Goal: Check status

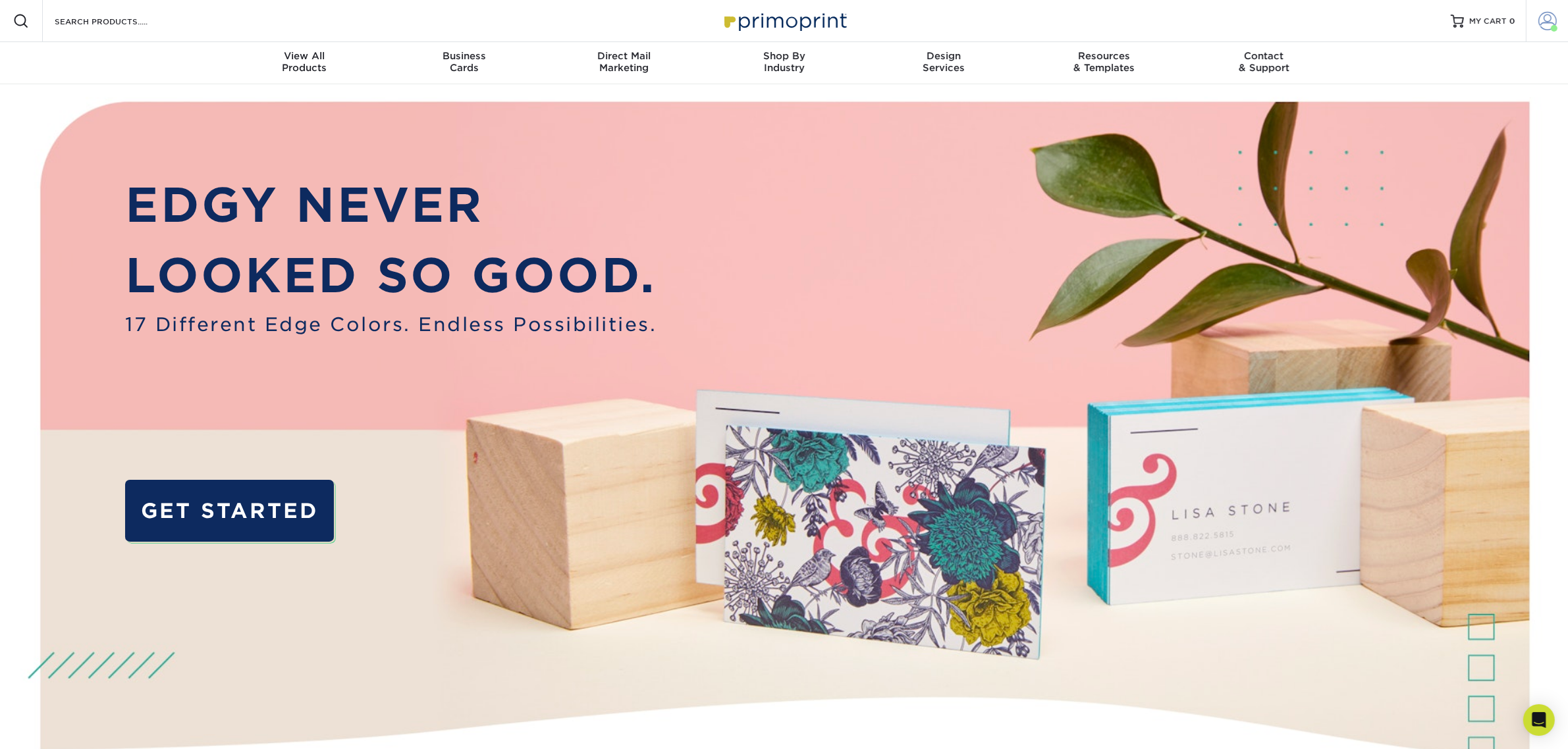
click at [1539, 24] on span at bounding box center [1547, 21] width 18 height 18
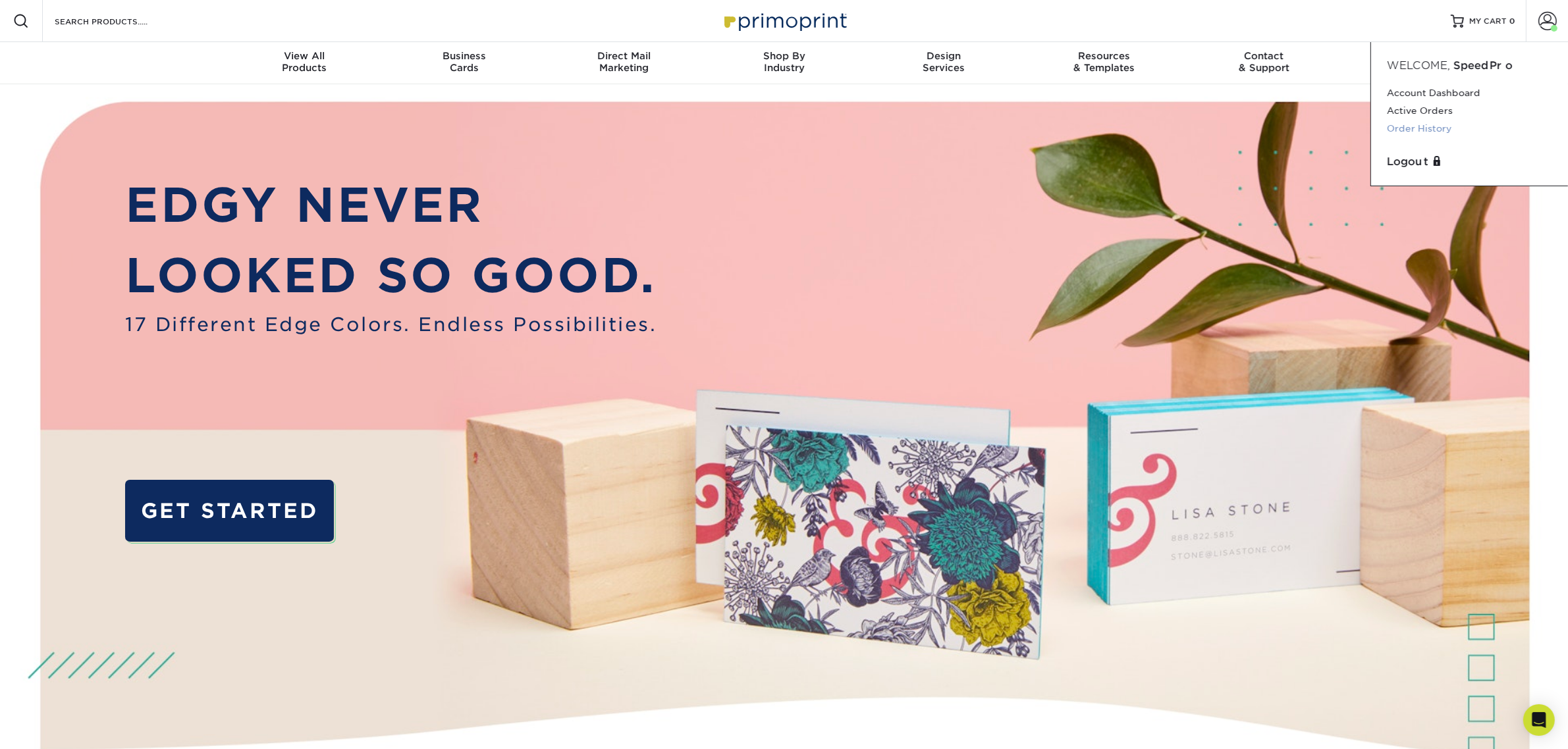
click at [1439, 121] on link "Order History" at bounding box center [1469, 128] width 165 height 17
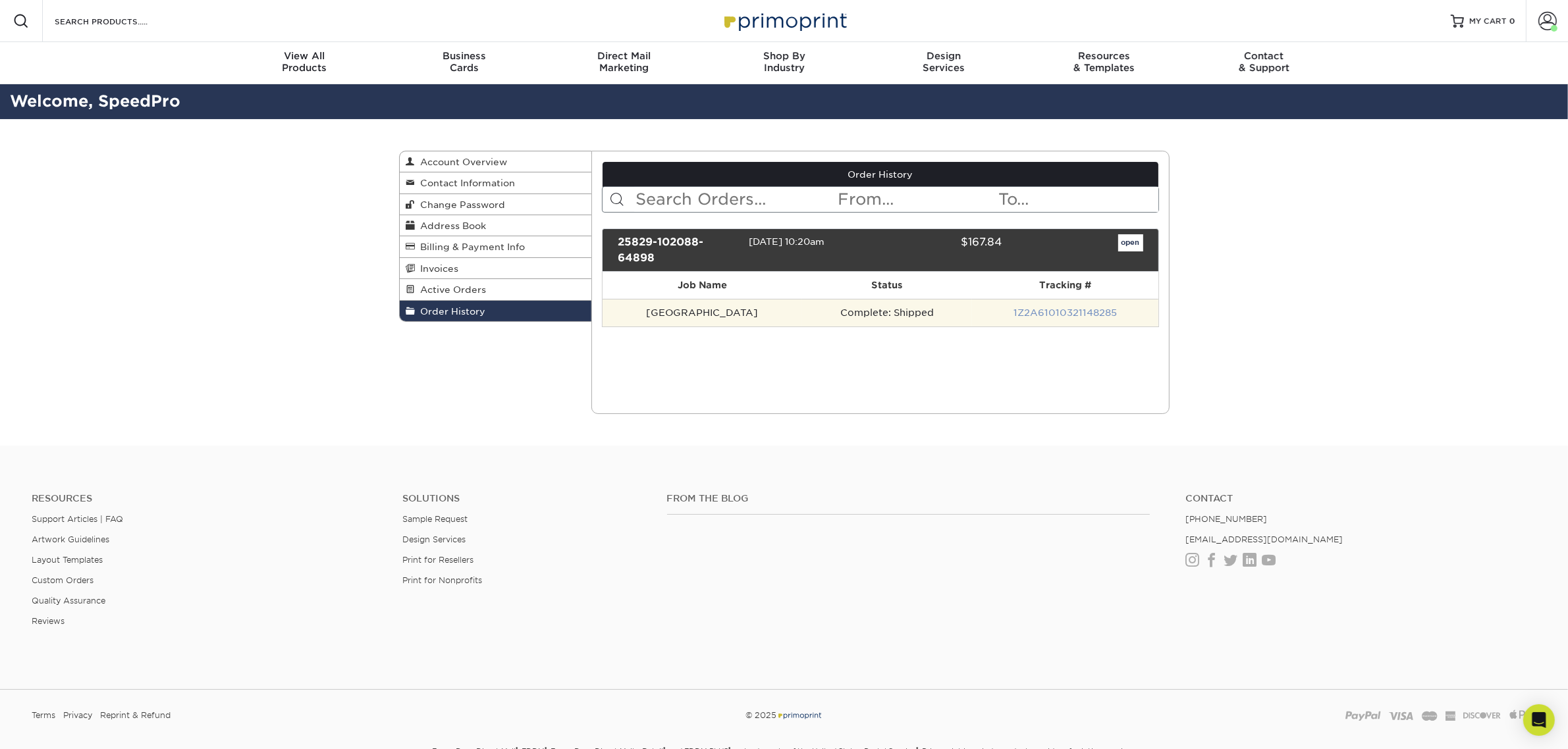
click at [1024, 313] on link "1Z2A61010321148285" at bounding box center [1065, 312] width 103 height 10
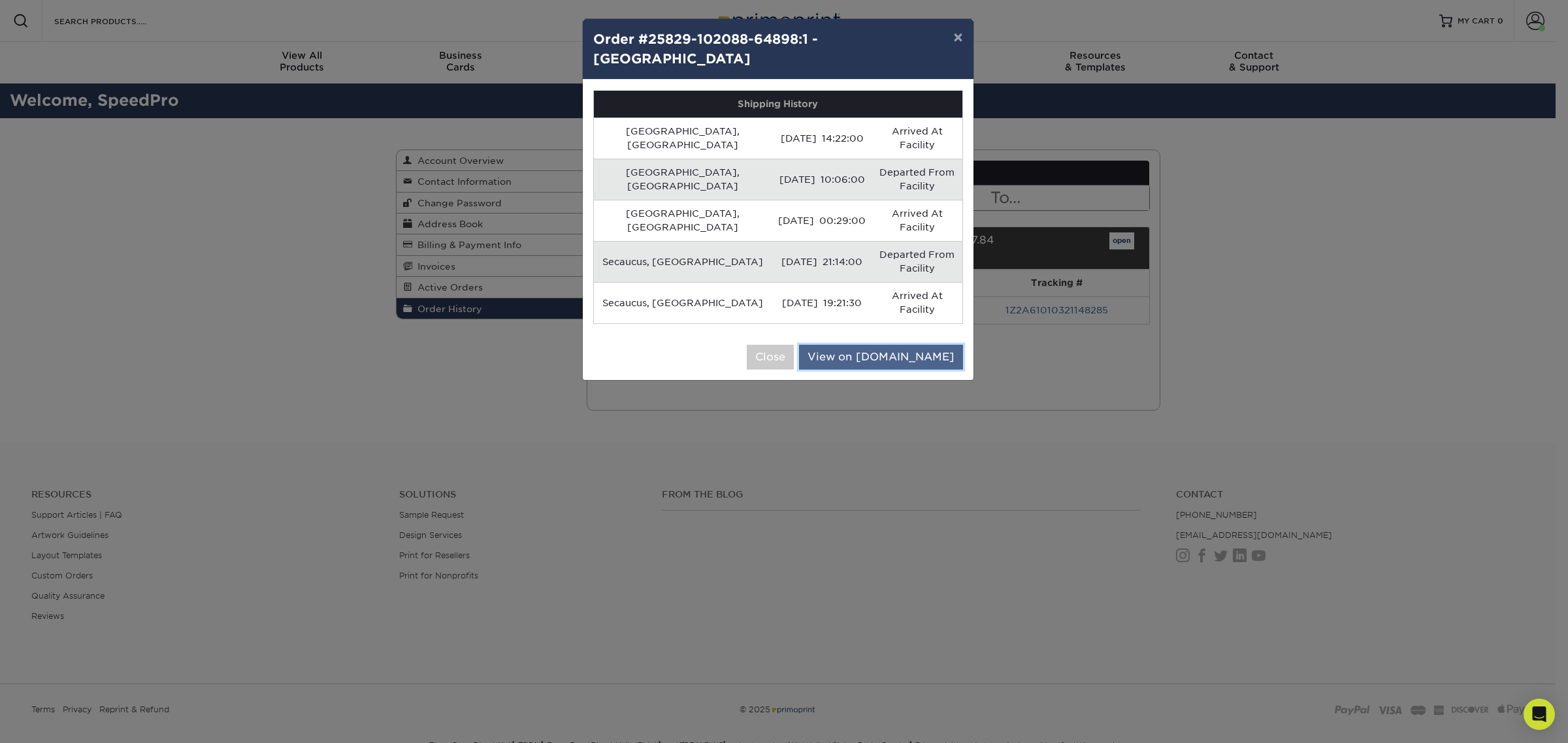
click at [920, 345] on link "View on [DOMAIN_NAME]" at bounding box center [881, 357] width 164 height 25
